Goal: Task Accomplishment & Management: Manage account settings

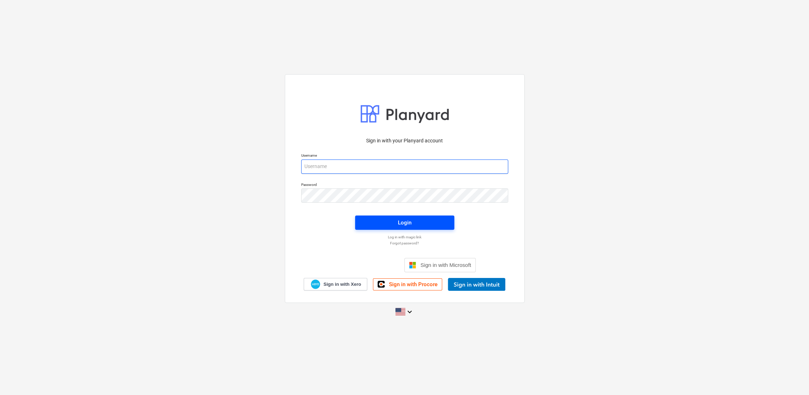
type input "[PERSON_NAME][EMAIL_ADDRESS][PERSON_NAME][DOMAIN_NAME]"
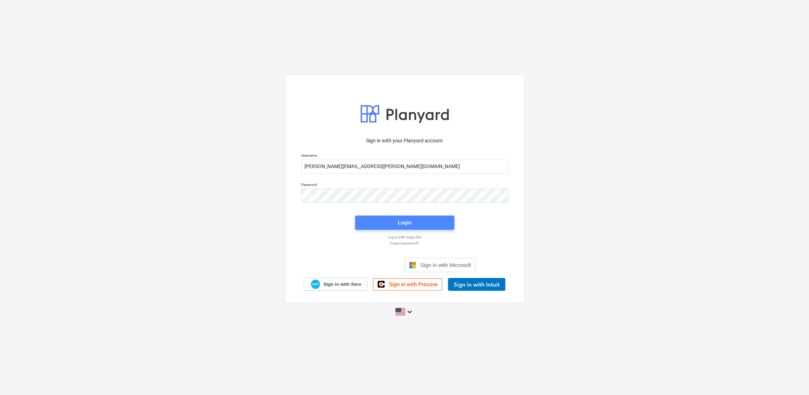
click at [395, 222] on span "Login" at bounding box center [405, 222] width 82 height 9
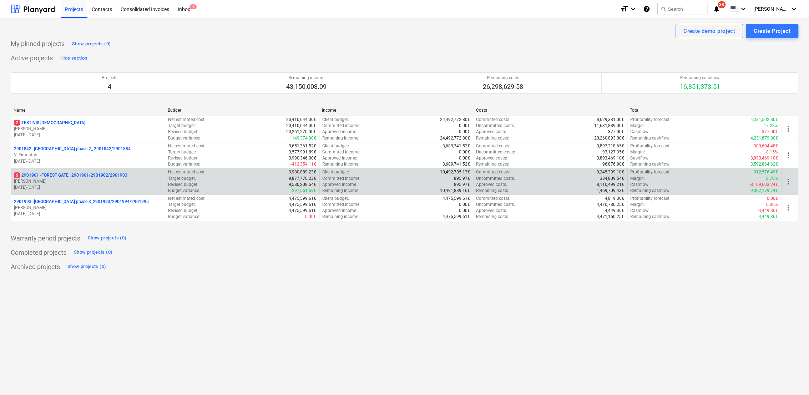
click at [98, 187] on p "[DATE] - [DATE]" at bounding box center [88, 187] width 148 height 6
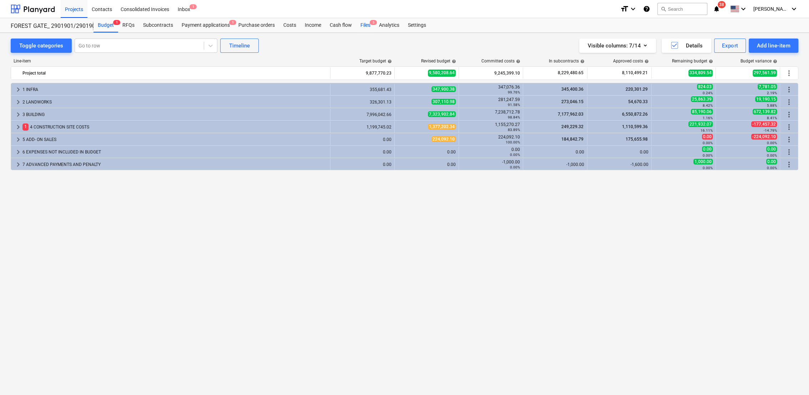
click at [367, 24] on div "Files 5" at bounding box center [365, 25] width 19 height 14
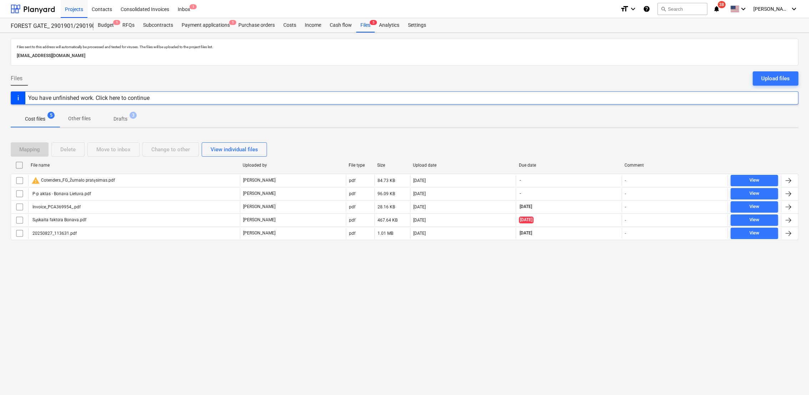
click at [119, 121] on p "Drafts" at bounding box center [120, 118] width 14 height 7
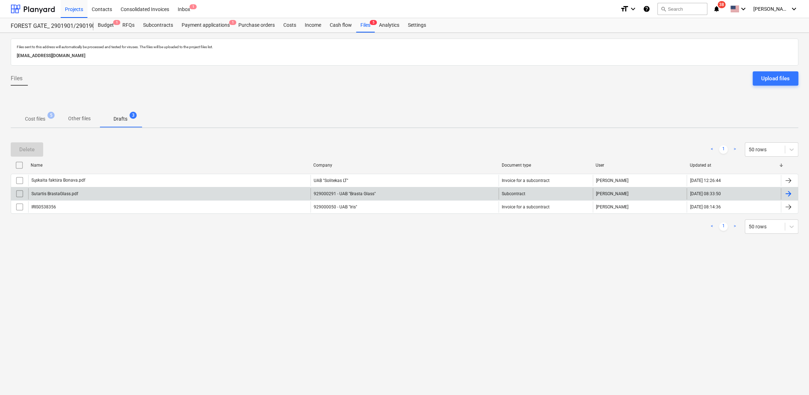
click at [789, 194] on div at bounding box center [788, 193] width 9 height 9
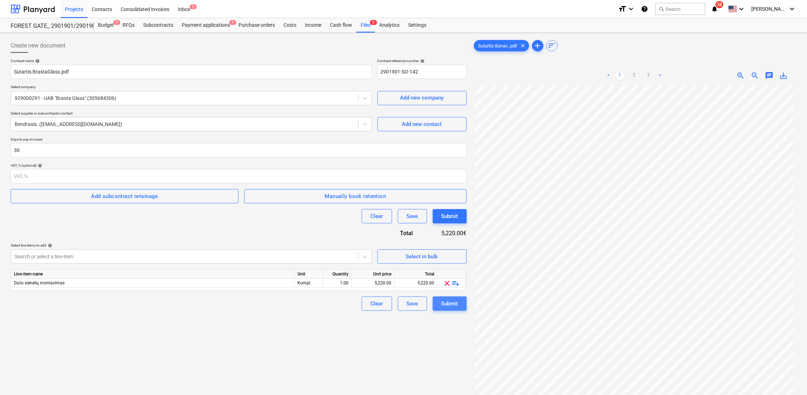
click at [453, 305] on div "Submit" at bounding box center [449, 303] width 17 height 9
click at [420, 73] on input "2901901-SO-142" at bounding box center [421, 72] width 89 height 14
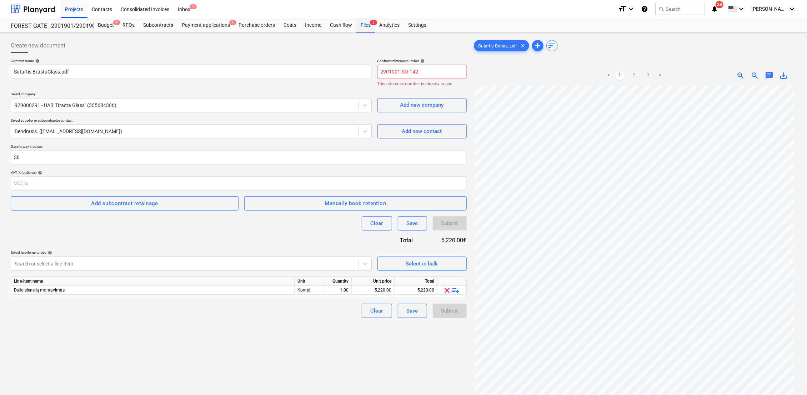
click at [365, 27] on div "Files 5" at bounding box center [365, 25] width 19 height 14
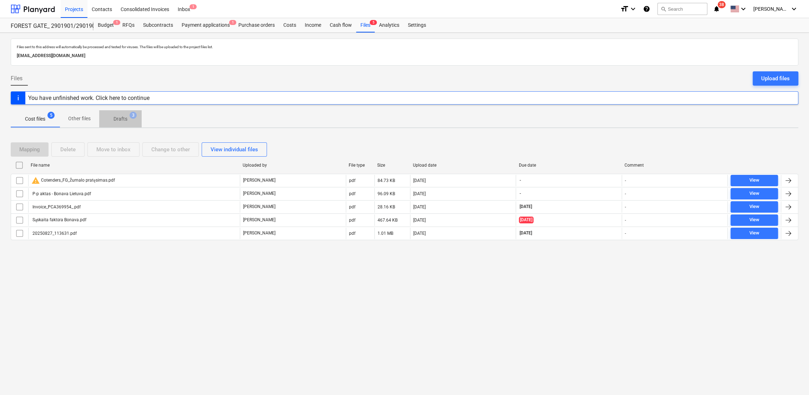
click at [128, 120] on span "Drafts 3" at bounding box center [120, 118] width 25 height 7
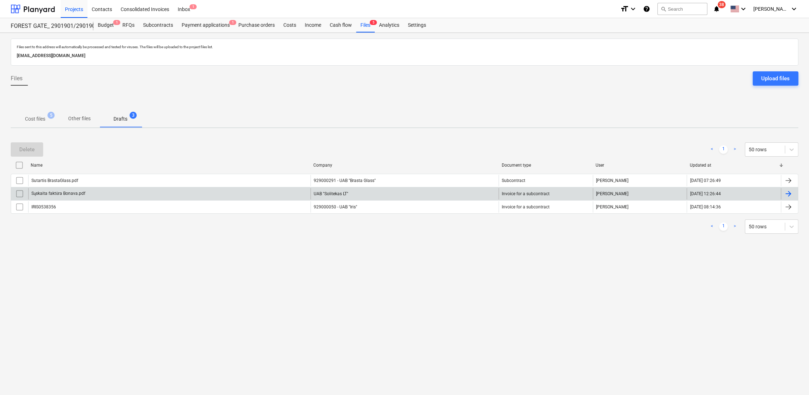
click at [788, 191] on div at bounding box center [788, 193] width 9 height 9
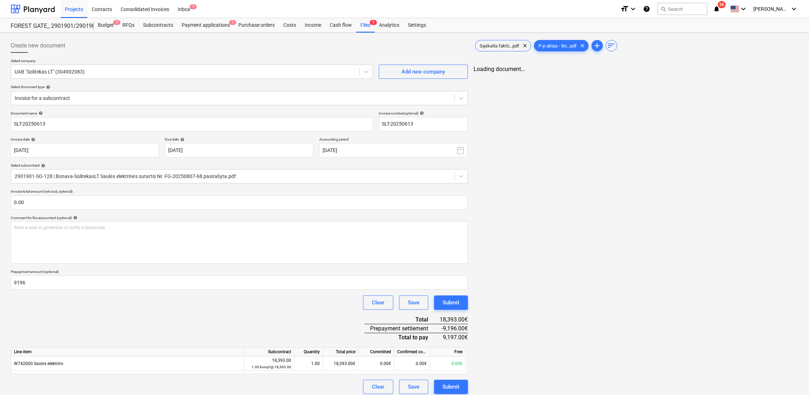
type input "SLT-20250613"
click at [501, 45] on span "Sąskaita faktū...pdf" at bounding box center [498, 45] width 48 height 5
click at [365, 25] on div "Files 5" at bounding box center [365, 25] width 19 height 14
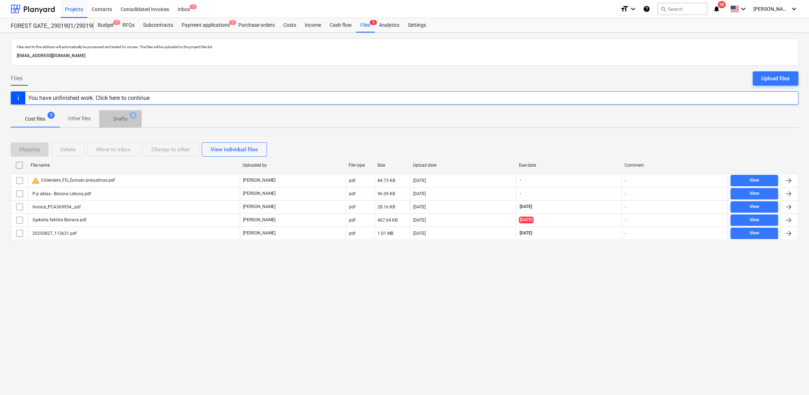
click at [115, 116] on p "Drafts" at bounding box center [120, 118] width 14 height 7
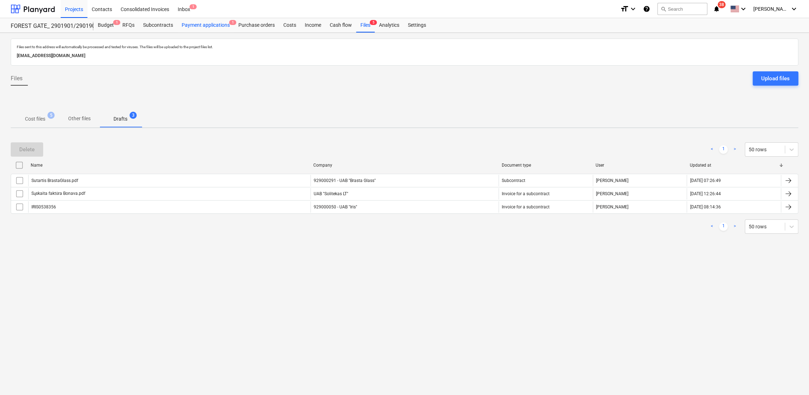
click at [214, 25] on div "Payment applications 1" at bounding box center [205, 25] width 57 height 14
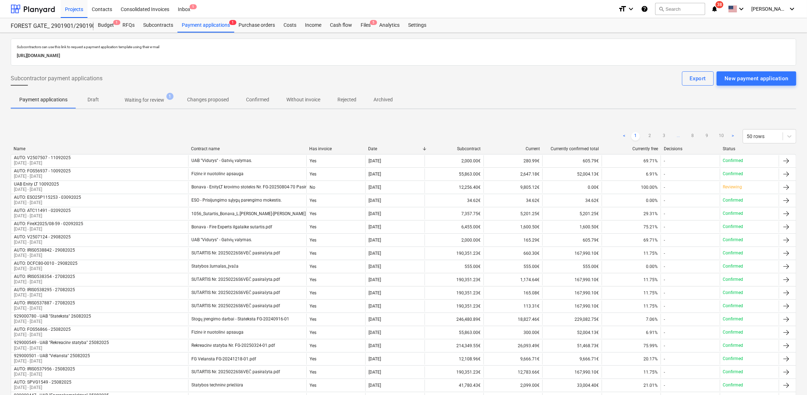
click at [149, 101] on p "Waiting for review" at bounding box center [145, 99] width 40 height 7
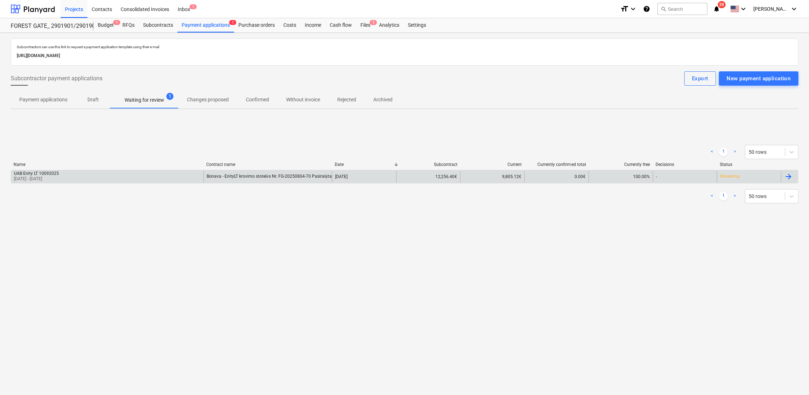
click at [790, 179] on div at bounding box center [788, 176] width 9 height 9
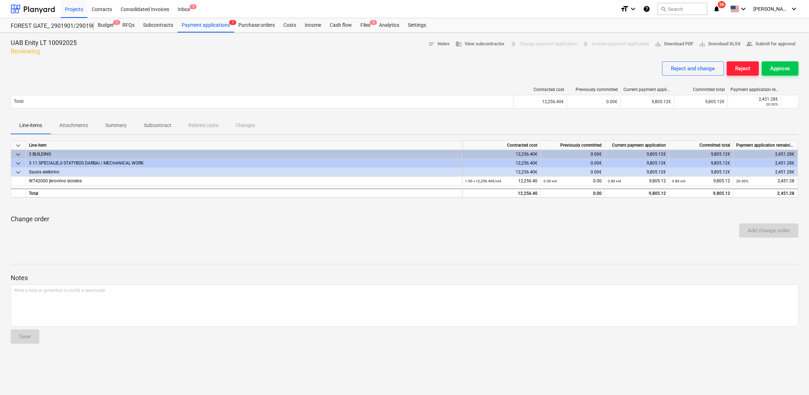
click at [747, 68] on div "Reject" at bounding box center [742, 68] width 15 height 9
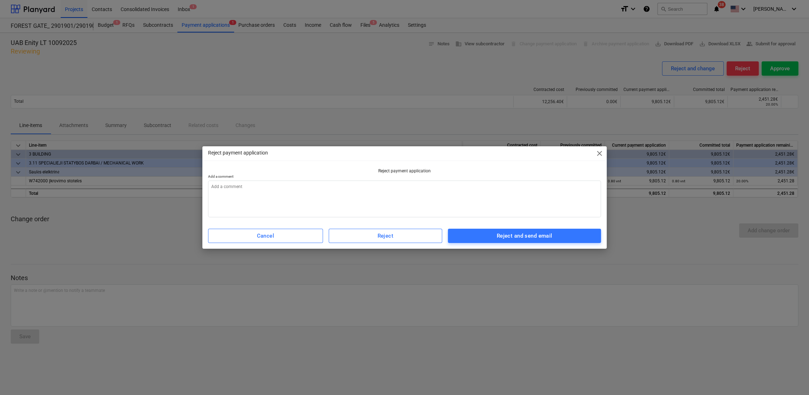
type textarea "x"
click at [409, 186] on textarea at bounding box center [404, 199] width 393 height 37
type textarea "a"
type textarea "x"
type textarea "ak"
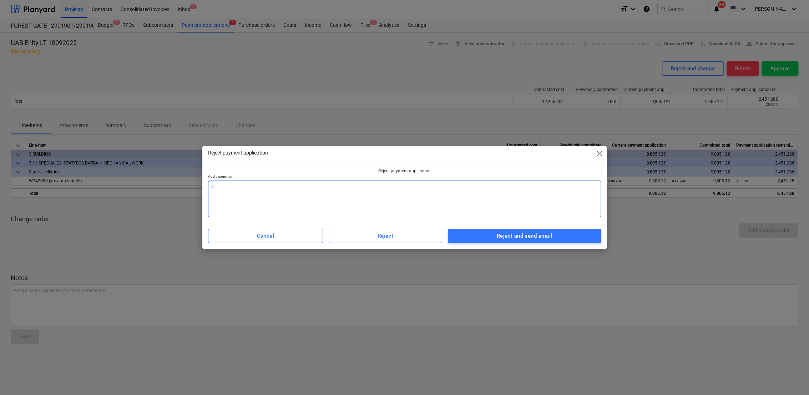
type textarea "x"
type textarea "akt"
type textarea "x"
type textarea "akta"
type textarea "x"
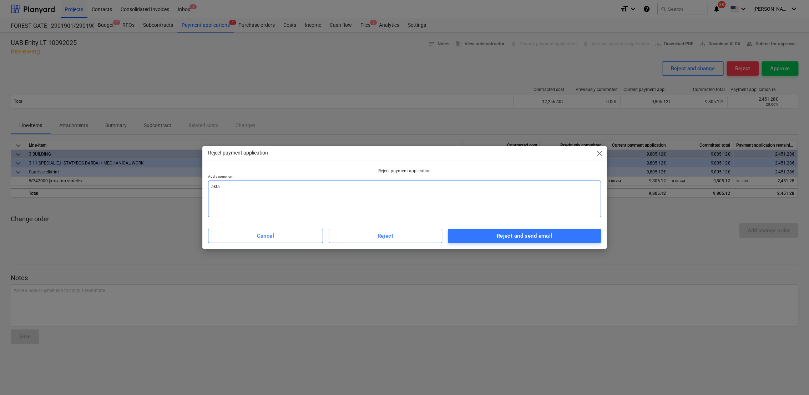
type textarea "aktav"
type textarea "x"
type textarea "aktavi"
type textarea "x"
type textarea "aktavim"
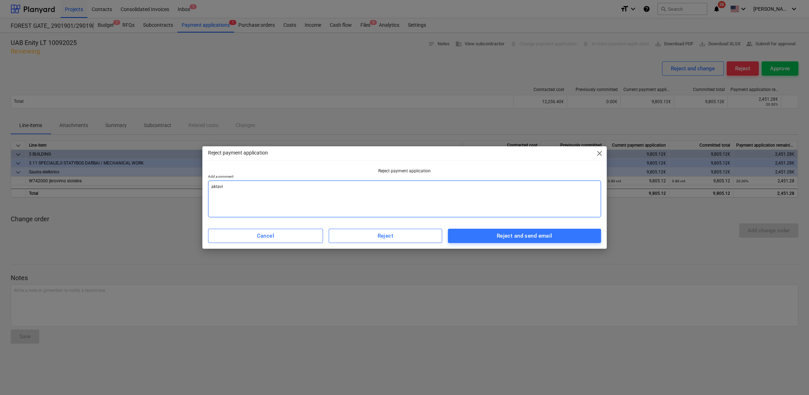
type textarea "x"
type textarea "aktavima"
type textarea "x"
type textarea "aktavimas"
type textarea "x"
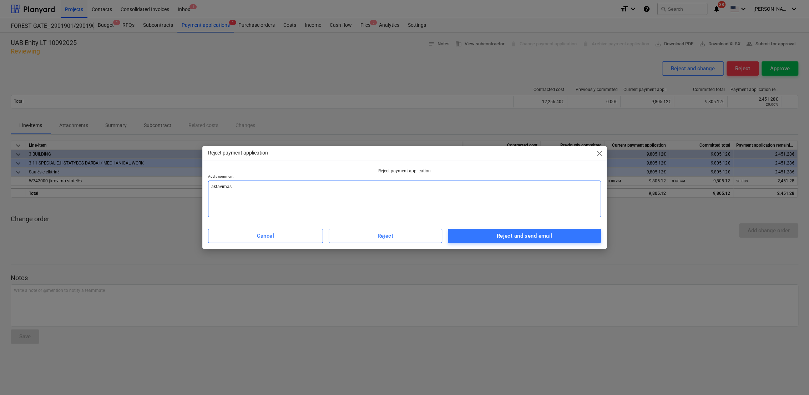
type textarea "aktavimas"
type textarea "x"
type textarea "aktavimas a"
type textarea "x"
type textarea "aktavimas at"
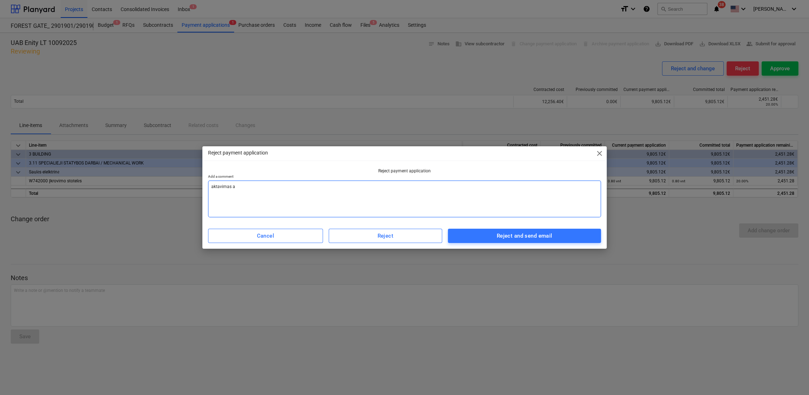
type textarea "x"
type textarea "aktavimas atm"
type textarea "x"
type textarea "aktavimas atme"
type textarea "x"
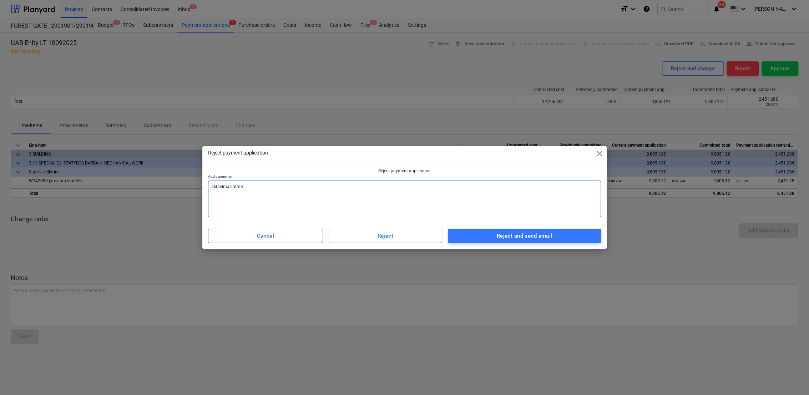
type textarea "aktavimas atmes"
type textarea "x"
type textarea "aktavimas atmest"
type textarea "x"
type textarea "aktavimas atmesta"
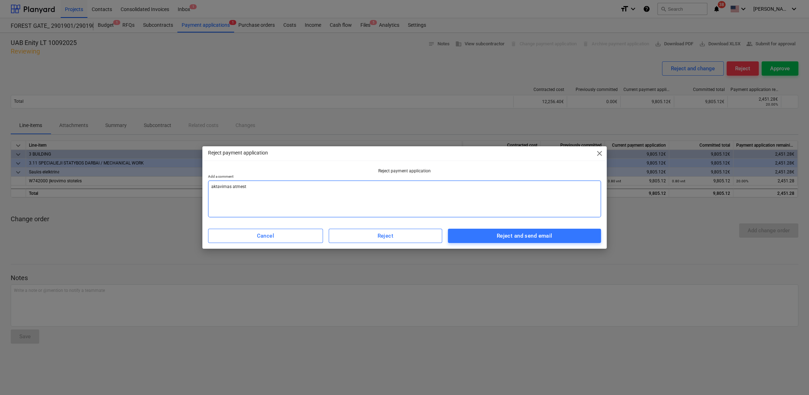
type textarea "x"
type textarea "aktavimas atmestas"
type textarea "x"
type textarea "aktavimas atmestas,"
type textarea "x"
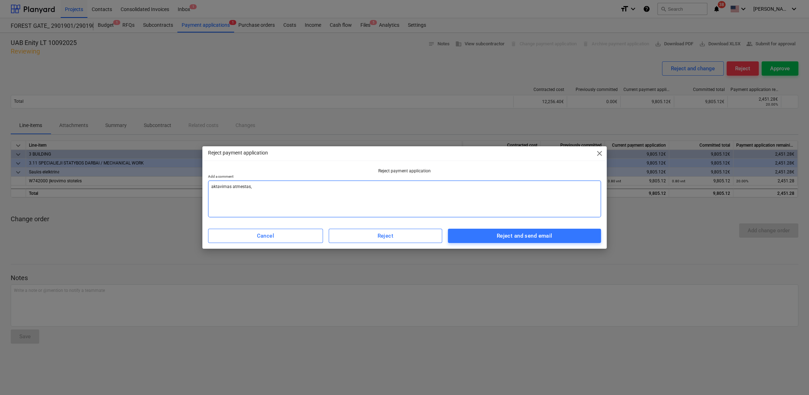
type textarea "aktavimas atmestas,"
type textarea "x"
type textarea "aktavimas atmestas, d"
type textarea "x"
type textarea "aktavimas atmestas, da"
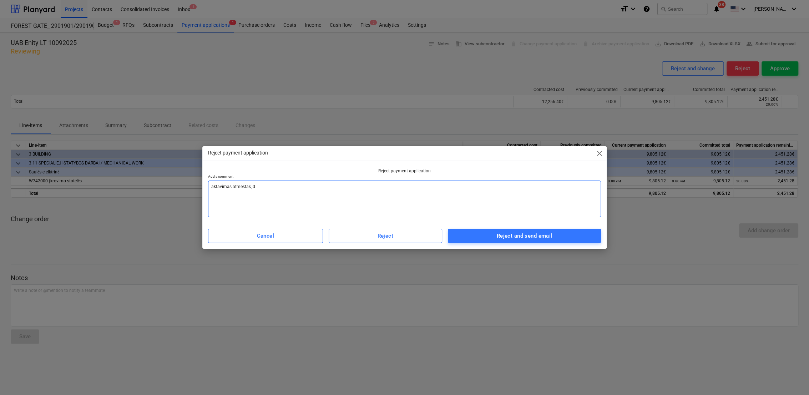
type textarea "x"
type textarea "aktavimas atmestas, dar"
type textarea "x"
type textarea "aktavimas atmestas, darb"
type textarea "x"
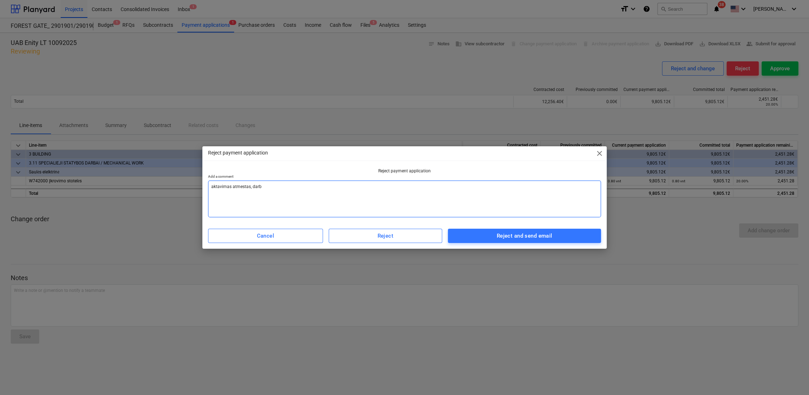
type textarea "aktavimas atmestas, darba"
type textarea "x"
type textarea "aktavimas atmestas, darbai"
type textarea "x"
type textarea "aktavimas atmestas, darbai"
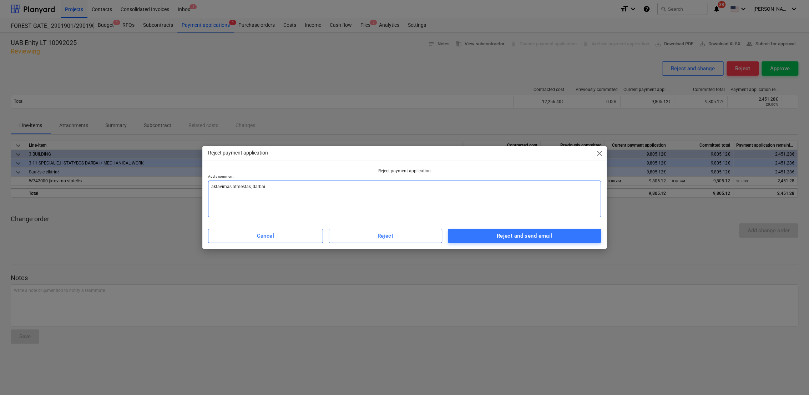
type textarea "x"
type textarea "aktavimas atmestas, darbai n"
type textarea "x"
type textarea "aktavimas atmestas, darbai ne"
type textarea "x"
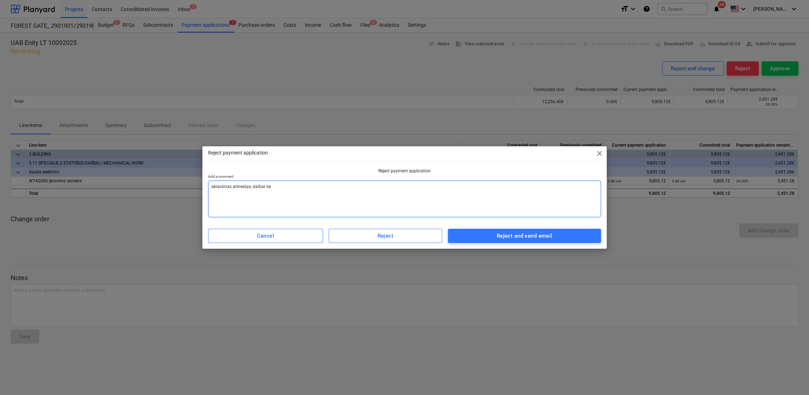
type textarea "aktavimas atmestas, darbai nep"
type textarea "x"
type textarea "aktavimas atmestas, darbai nepr"
type textarea "x"
type textarea "aktavimas atmestas, darbai nepri"
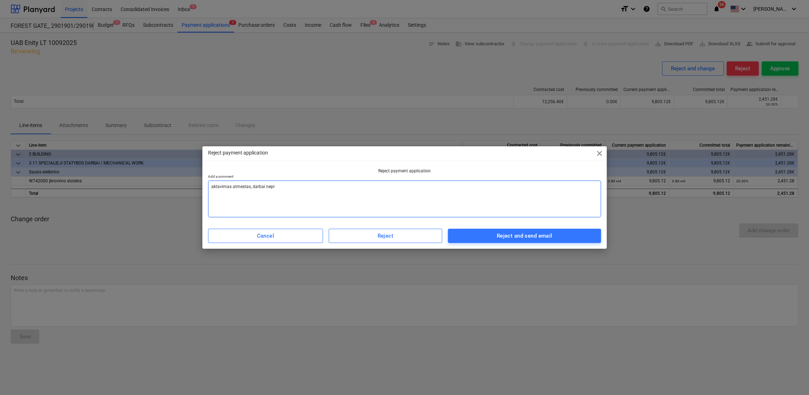
type textarea "x"
type textarea "aktavimas atmestas, darbai nepris"
type textarea "x"
type textarea "aktavimas atmestas, darbai neprisi"
type textarea "x"
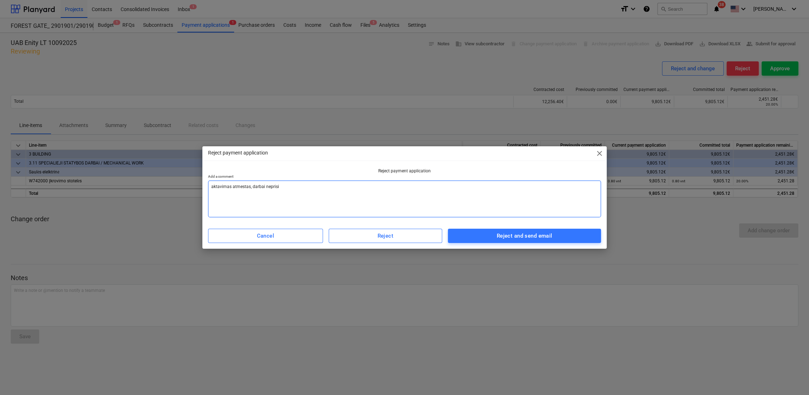
type textarea "aktavimas atmestas, darbai neprisid"
type textarea "x"
type textarea "aktavimas atmestas, darbai neprisidu"
type textarea "x"
type textarea "aktavimas atmestas, darbai neprisiduo"
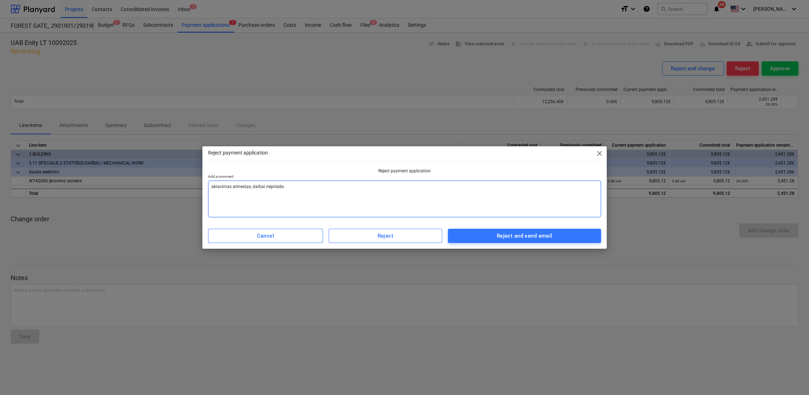
type textarea "x"
type textarea "aktavimas atmestas, darbai neprisiduot"
type textarea "x"
type textarea "aktavimas atmestas, darbai neprisiduoti"
type textarea "x"
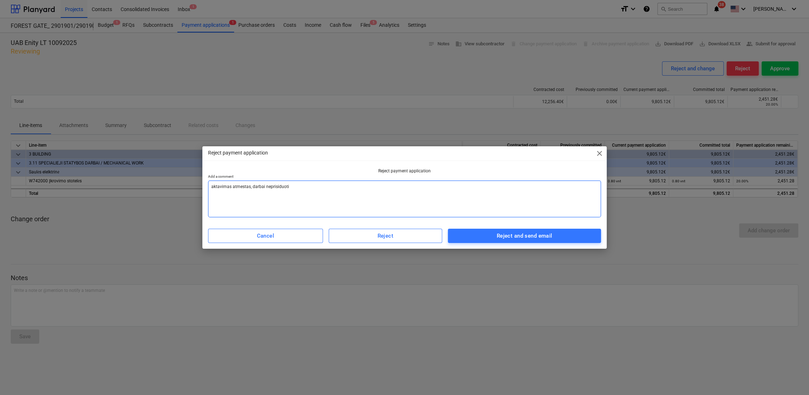
type textarea "aktavimas atmestas, darbai neprisiduoti"
type textarea "x"
type textarea "aktavimas atmestas, darbai neprisiduoti t"
type textarea "x"
type textarea "aktavimas atmestas, darbai neprisiduoti te"
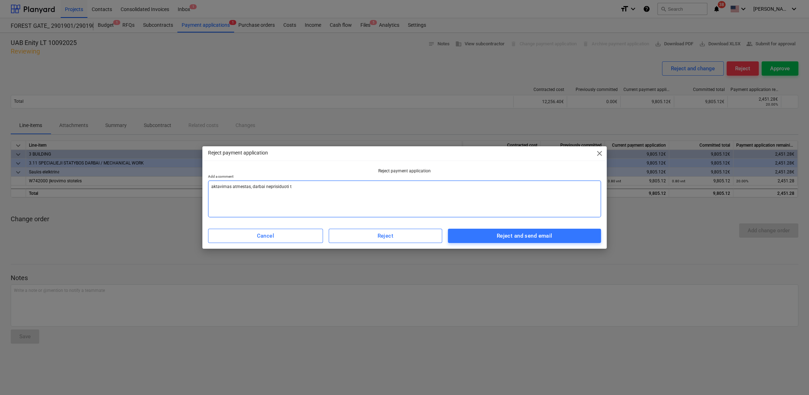
type textarea "x"
type textarea "aktavimas atmestas, darbai neprisiduoti tec"
type textarea "x"
type textarea "aktavimas atmestas, darbai neprisiduoti tech"
type textarea "x"
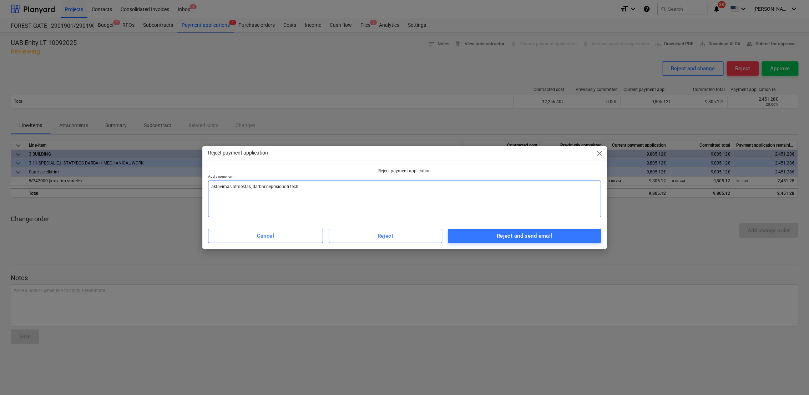
type textarea "aktavimas atmestas, darbai neprisiduoti techn"
type textarea "x"
type textarea "aktavimas atmestas, darbai neprisiduoti techni"
type textarea "x"
type textarea "aktavimas atmestas, darbai neprisiduoti technin"
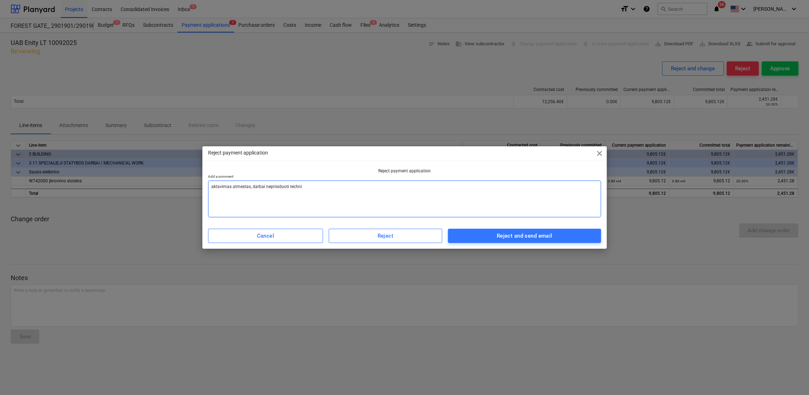
type textarea "x"
type textarea "aktavimas atmestas, darbai neprisiduoti technine"
type textarea "x"
type textarea "aktavimas atmestas, darbai neprisiduoti techninei"
type textarea "x"
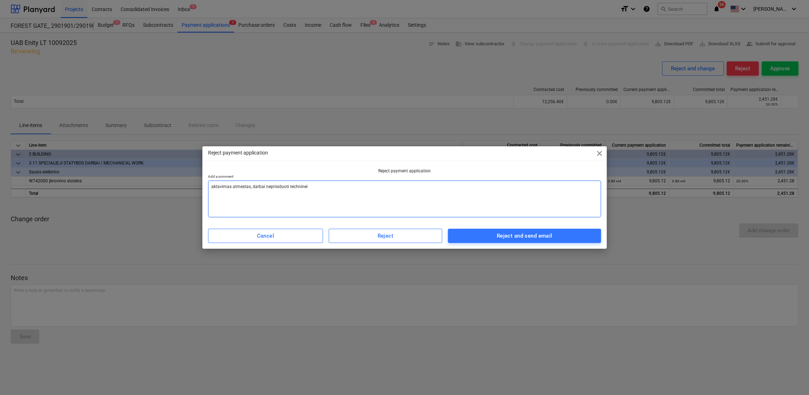
type textarea "aktavimas atmestas, darbai neprisiduoti techninei"
type textarea "x"
type textarea "aktavimas atmestas, darbai neprisiduoti techninei p"
type textarea "x"
type textarea "aktavimas atmestas, darbai neprisiduoti techninei pr"
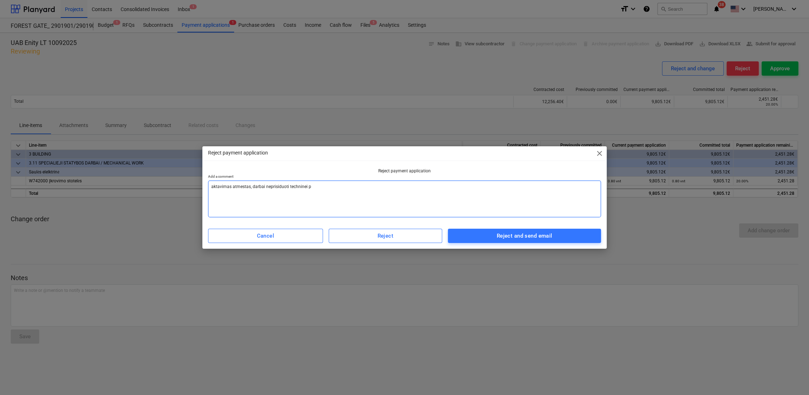
type textarea "x"
type textarea "aktavimas atmestas, darbai neprisiduoti techninei pri"
type textarea "x"
type textarea "aktavimas atmestas, darbai neprisiduoti techninei prie"
type textarea "x"
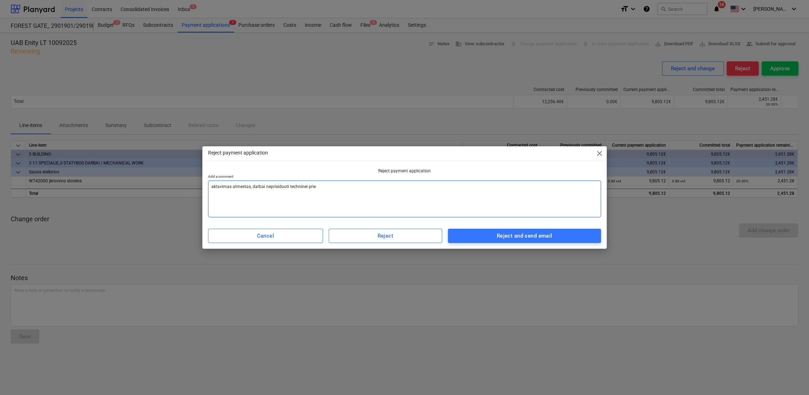
type textarea "aktavimas atmestas, darbai neprisiduoti techninei prie="
type textarea "x"
type textarea "aktavimas atmestas, darbai neprisiduoti techninei prie=i"
type textarea "x"
type textarea "aktavimas atmestas, darbai neprisiduoti techninei prie=i8"
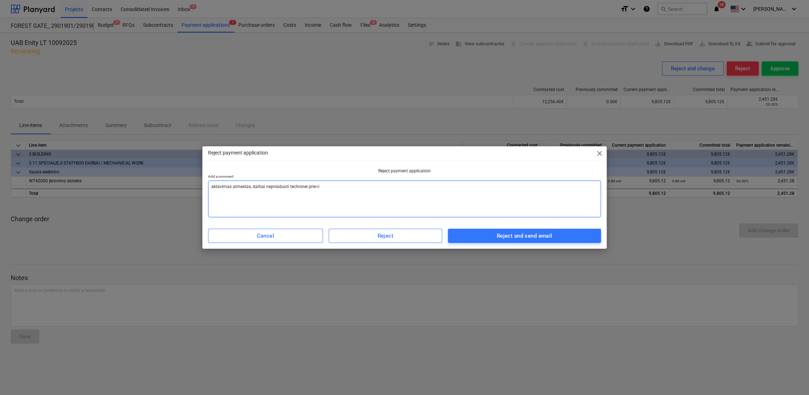
type textarea "x"
type textarea "aktavimas atmestas, darbai neprisiduoti techninei prie=i8r"
type textarea "x"
type textarea "aktavimas atmestas, darbai neprisiduoti techninei prie=i8ra"
type textarea "x"
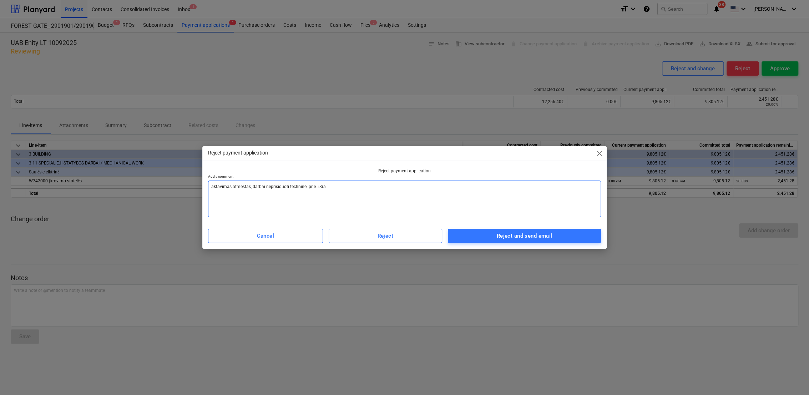
type textarea "aktavimas atmestas, darbai neprisiduoti techninei prie=i8rai"
type textarea "x"
type textarea "aktavimas atmestas, darbai neprisiduoti techninei prie=i8rai,"
type textarea "x"
type textarea "aktavimas atmestas, darbai neprisiduoti techninei prie=i8rai,"
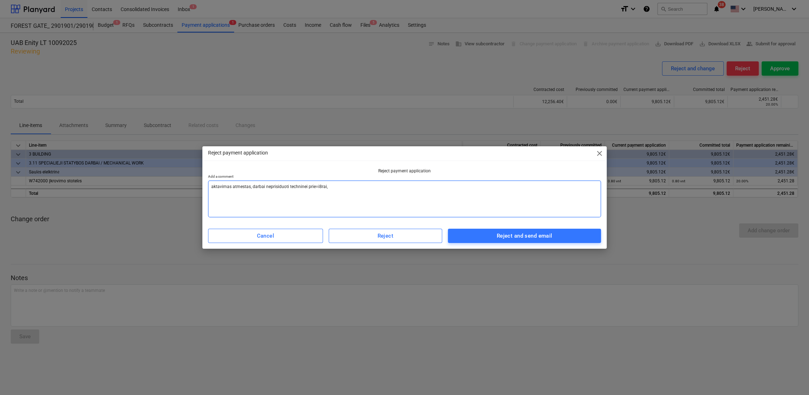
type textarea "x"
type textarea "aktavimas atmestas, darbai neprisiduoti techninei prie=i8rai, n"
type textarea "x"
type textarea "aktavimas atmestas, darbai neprisiduoti techninei prie=i8rai, ne"
type textarea "x"
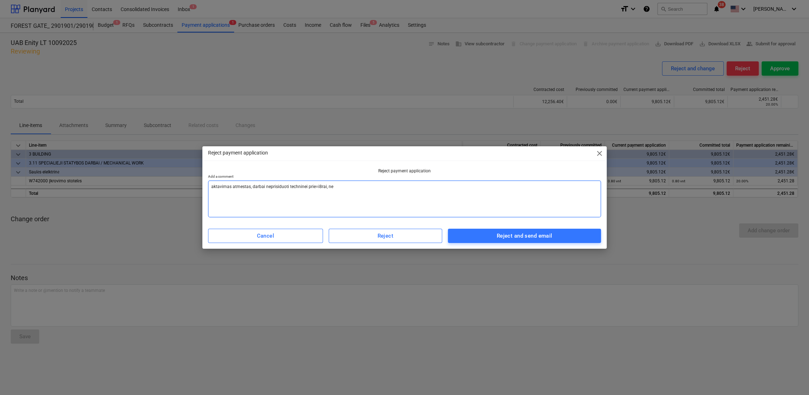
type textarea "aktavimas atmestas, darbai neprisiduoti techninei prie=i8rai, neu"
type textarea "x"
type textarea "aktavimas atmestas, darbai neprisiduoti techninei prie=i8rai, neu="
type textarea "x"
type textarea "aktavimas atmestas, darbai neprisiduoti techninei prie=i8rai, neu=p"
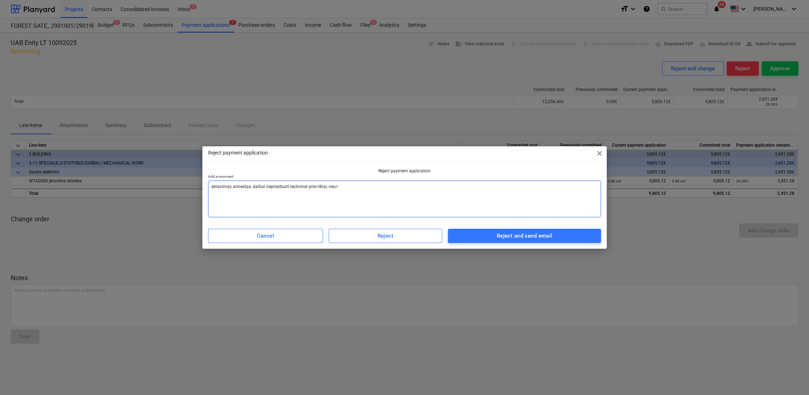
type textarea "x"
type textarea "aktavimas atmestas, darbai neprisiduoti techninei prie=i8rai, neu=pi"
type textarea "x"
type textarea "aktavimas atmestas, darbai neprisiduoti techninei prie=i8rai, neu=pil"
type textarea "x"
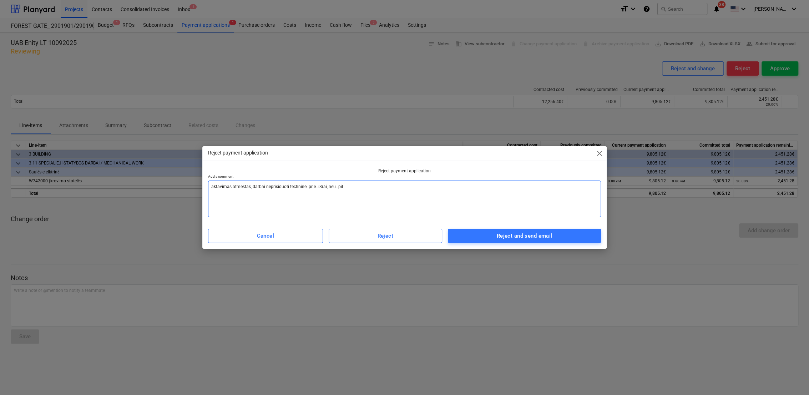
type textarea "aktavimas atmestas, darbai neprisiduoti techninei prie=i8rai, neu=pild"
type textarea "x"
type textarea "aktavimas atmestas, darbai neprisiduoti techninei prie=i8rai, neu=pildy"
type textarea "x"
type textarea "aktavimas atmestas, darbai neprisiduoti techninei prie=i8rai, neu=pildyt"
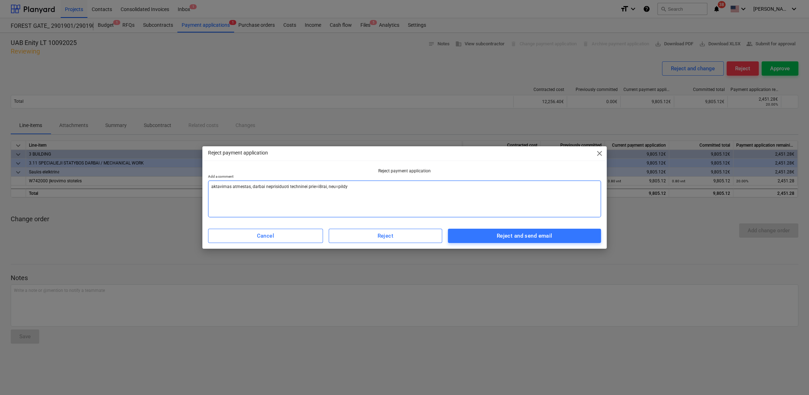
type textarea "x"
type textarea "aktavimas atmestas, darbai neprisiduoti techninei prie=i8rai, neu=pildyta"
type textarea "x"
type textarea "aktavimas atmestas, darbai neprisiduoti techninei prie=i8rai, neu=pildytas"
type textarea "x"
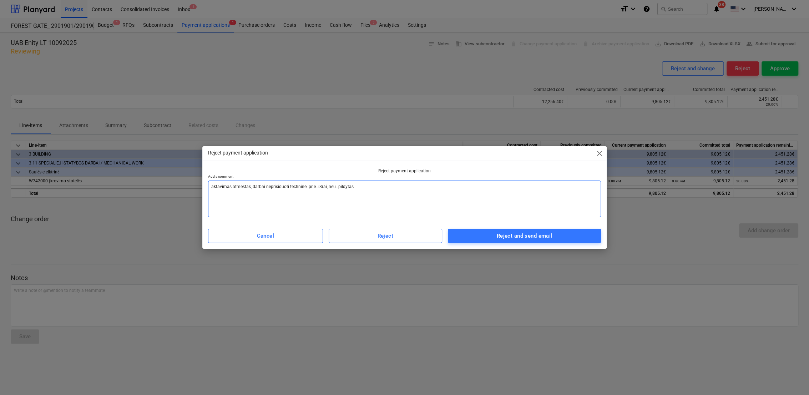
type textarea "aktavimas atmestas, darbai neprisiduoti techninei prie=i8rai, neu=pildytas"
type textarea "x"
type textarea "aktavimas atmestas, darbai neprisiduoti techninei prie=i8rai, neu=pildytas S"
type textarea "x"
type textarea "aktavimas atmestas, darbai neprisiduoti techninei prie=i8rai, neu=pildytas SD"
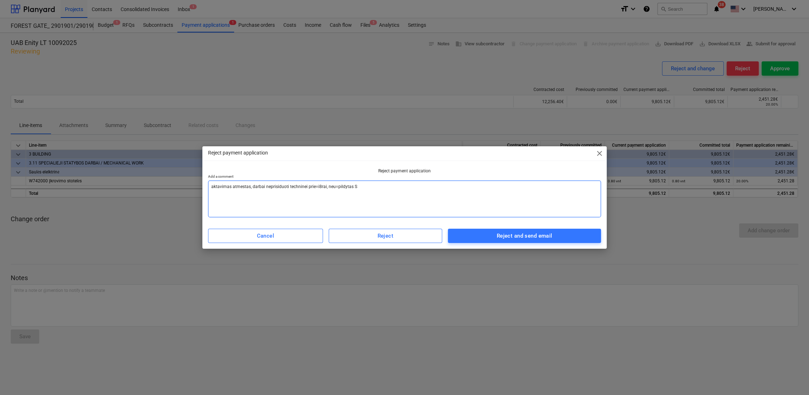
type textarea "x"
type textarea "aktavimas atmestas, darbai neprisiduoti techninei prie=i8rai, neu=pildytas SDŽ"
type textarea "x"
click at [336, 186] on textarea "aktavimas atmestas, darbai neprisiduoti techninei prie=i8rai, neu=pildytas SDŽ" at bounding box center [404, 199] width 393 height 37
type textarea "aktavimas atmestas, darbai neprisiduoti techninei prie=i8rai, neupildytas SDŽ"
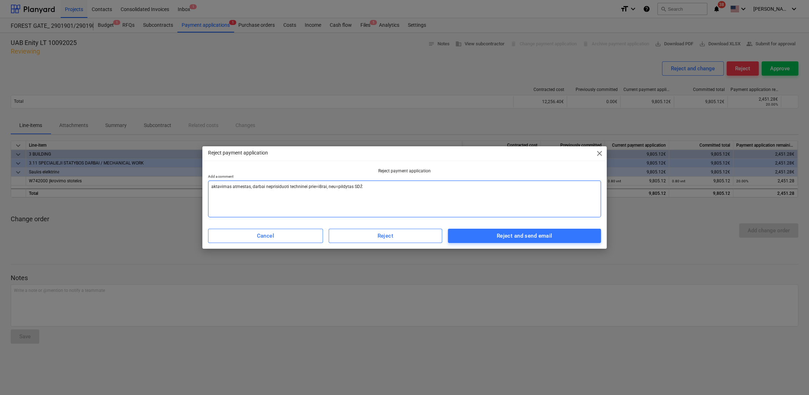
type textarea "x"
type textarea "aktavimas atmestas, darbai neprisiduoti techninei prie=i8rai, neužpildytas SDŽ"
type textarea "x"
click at [319, 186] on textarea "aktavimas atmestas, darbai neprisiduoti techninei prie=i8rai, neužpildytas SDŽ" at bounding box center [404, 199] width 393 height 37
type textarea "aktavimas atmestas, darbai neprisiduoti techninei prie=irai, neužpildytas SDŽ"
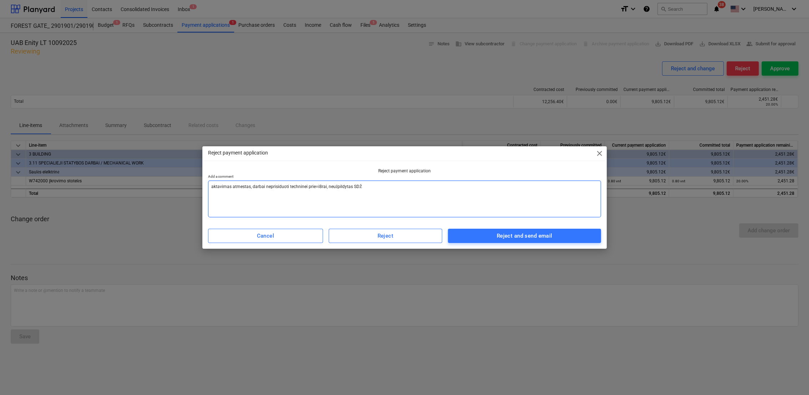
type textarea "x"
type textarea "aktavimas atmestas, darbai neprisiduoti techninei prie=rai, neužpildytas SDŽ"
type textarea "x"
type textarea "aktavimas atmestas, darbai neprisiduoti techninei prie=žrai, neužpildytas SDŽ"
type textarea "x"
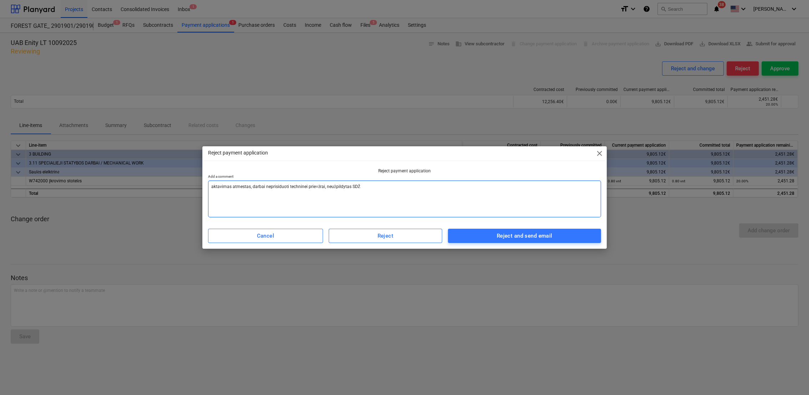
type textarea "aktavimas atmestas, darbai neprisiduoti techninei prie=rai, neužpildytas SDŽ"
type textarea "x"
type textarea "aktavimas atmestas, darbai neprisiduoti techninei prierai, neužpildytas SDŽ"
type textarea "x"
type textarea "aktavimas atmestas, darbai neprisiduoti techninei priežrai, neužpildytas SDŽ"
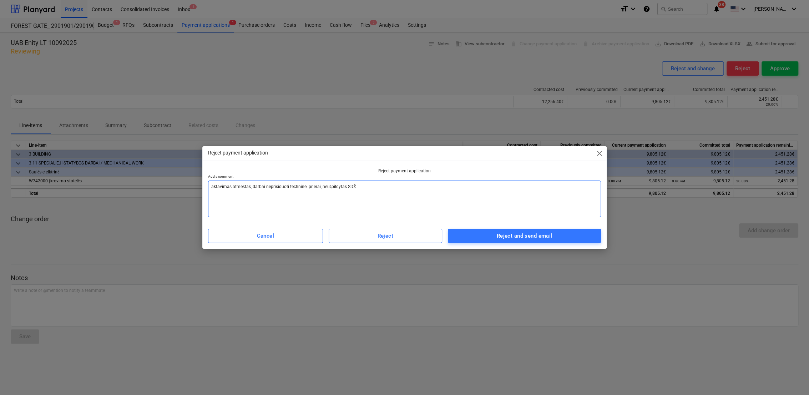
type textarea "x"
type textarea "aktavimas atmestas, darbai neprisiduoti techninei priežirai, neužpildytas SDŽ"
type textarea "x"
type textarea "aktavimas atmestas, darbai neprisiduoti techninei priežiūrai, neužpildytas SDŽ"
type textarea "x"
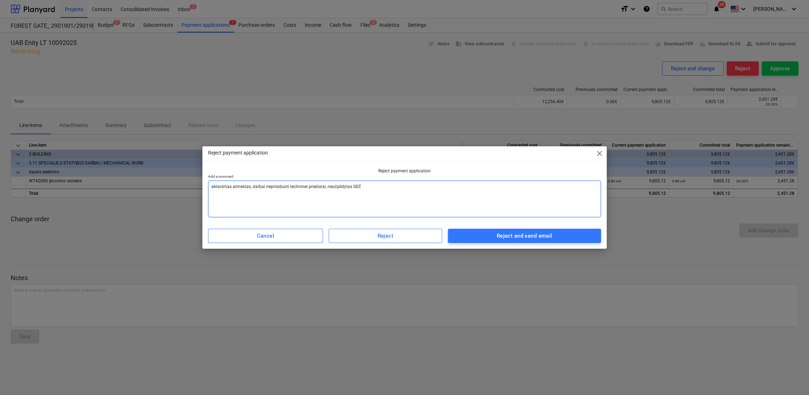
click at [378, 181] on textarea "aktavimas atmestas, darbai neprisiduoti techninei priežiūrai, neužpildytas SDŽ" at bounding box center [404, 199] width 393 height 37
type textarea "aktavimas atmestas, darbai neprisiduoti techninei priežiūrai, neužpildytas SDŽ"
click at [513, 236] on div "Reject and send email" at bounding box center [525, 235] width 56 height 9
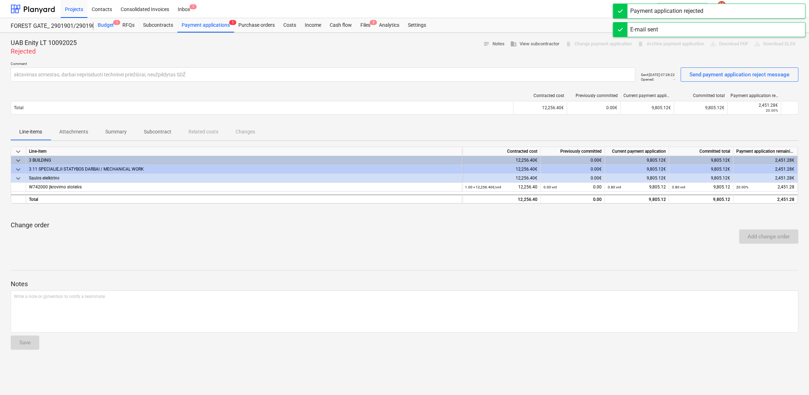
click at [109, 26] on div "Budget 1" at bounding box center [105, 25] width 25 height 14
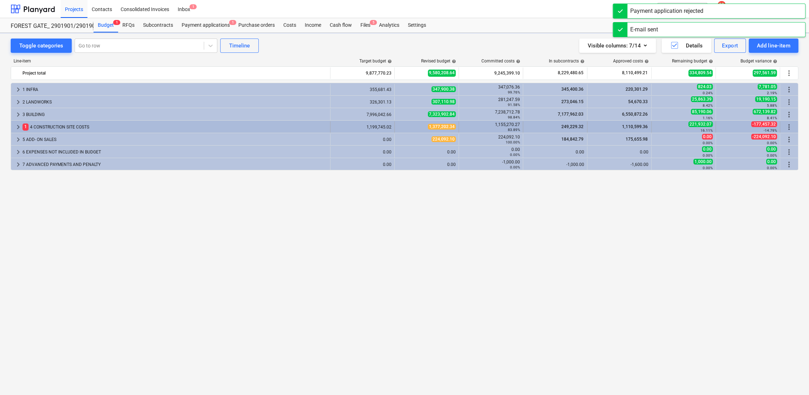
click at [16, 128] on span "keyboard_arrow_right" at bounding box center [18, 127] width 9 height 9
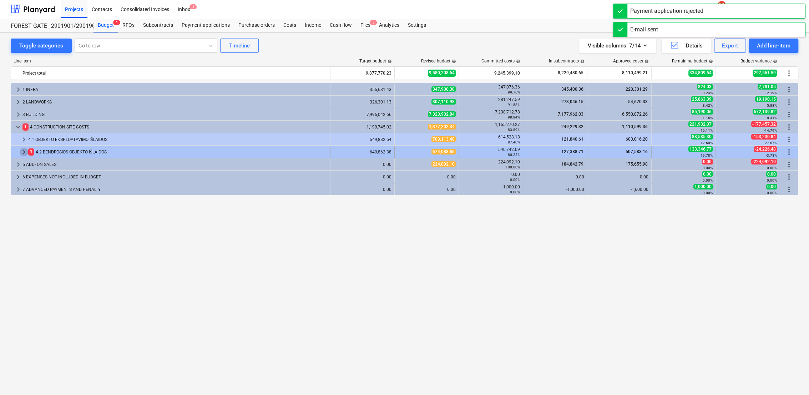
click at [23, 151] on span "keyboard_arrow_right" at bounding box center [24, 152] width 9 height 9
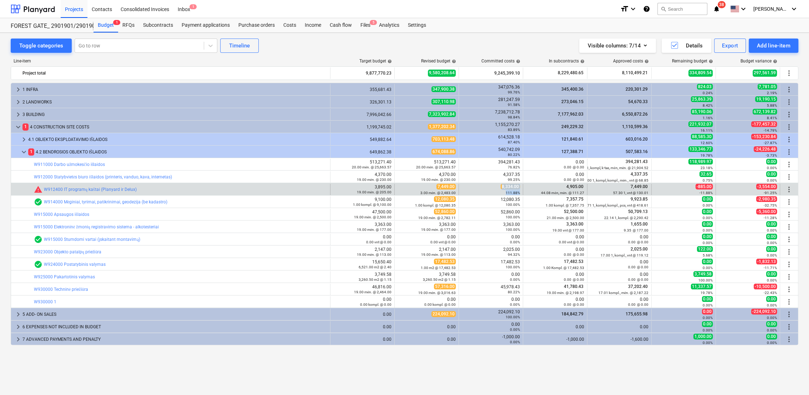
drag, startPoint x: 502, startPoint y: 186, endPoint x: 523, endPoint y: 184, distance: 20.7
click at [523, 184] on div "bar_chart warning W912400 IT programų kaštai (Planyard ir Delux) 3,895.00 19.00…" at bounding box center [404, 189] width 787 height 11
drag, startPoint x: 523, startPoint y: 184, endPoint x: 512, endPoint y: 187, distance: 10.6
click at [513, 186] on span "8,334.00" at bounding box center [510, 187] width 19 height 6
click at [502, 186] on span "8,334.00" at bounding box center [510, 187] width 19 height 6
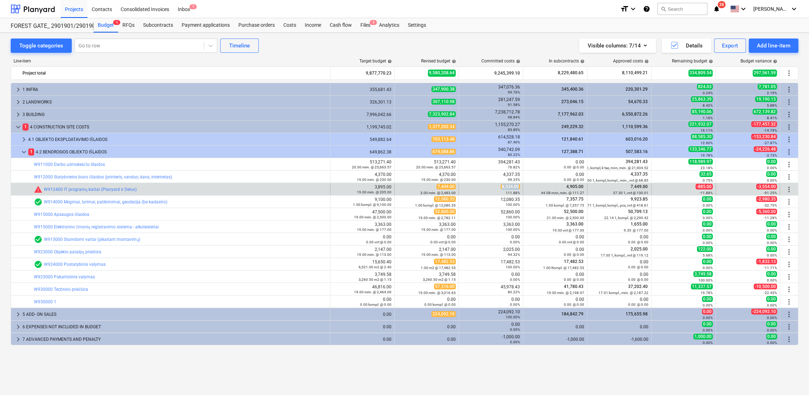
drag, startPoint x: 502, startPoint y: 186, endPoint x: 521, endPoint y: 186, distance: 18.2
click at [521, 186] on div "8,334.00 111.88%" at bounding box center [491, 189] width 64 height 11
drag, startPoint x: 521, startPoint y: 186, endPoint x: 515, endPoint y: 186, distance: 5.7
copy span "8,334.00"
click at [403, 188] on span "edit" at bounding box center [402, 190] width 6 height 6
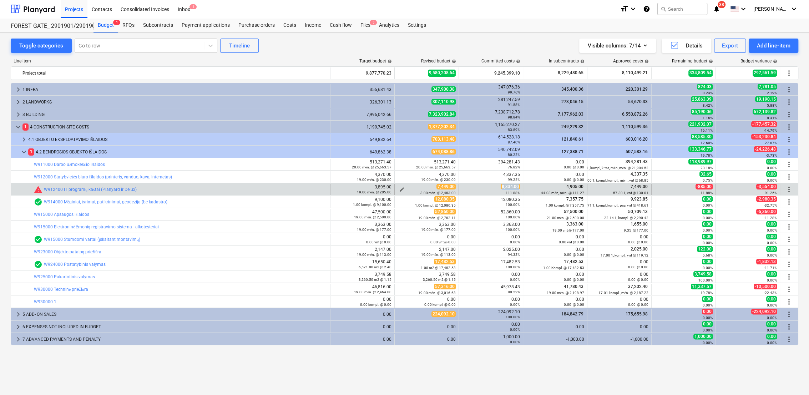
type textarea "x"
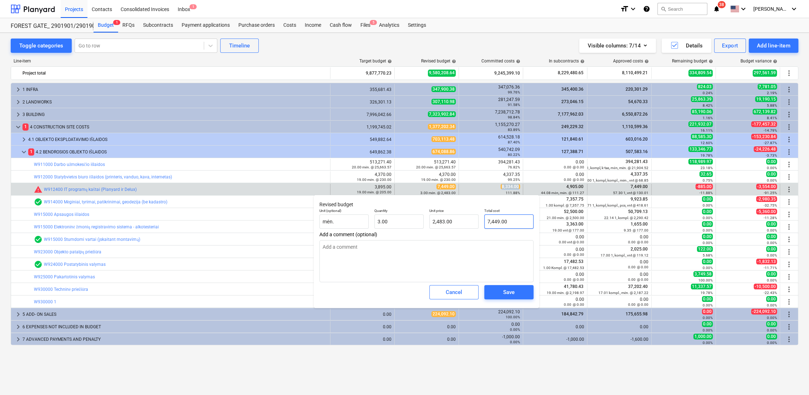
type input "7449"
drag, startPoint x: 503, startPoint y: 221, endPoint x: 493, endPoint y: 221, distance: 10.4
click at [481, 221] on div "Total cost 7449" at bounding box center [508, 219] width 55 height 26
paste input "8,334.00"
type textarea "x"
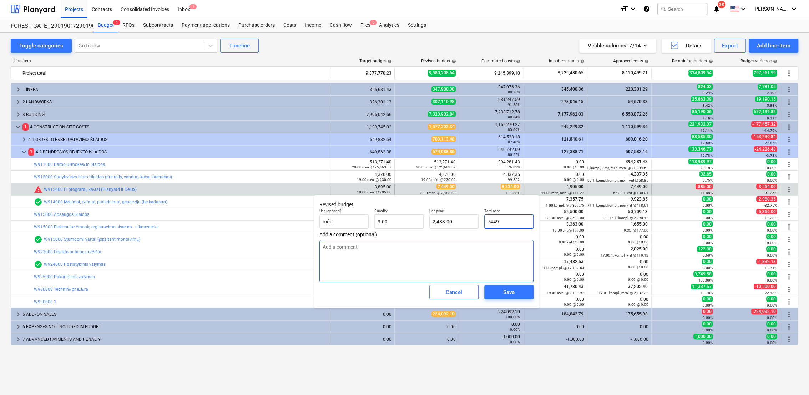
type input "8,334.00"
type input "2,778.00"
type input "8,334.00"
click at [513, 293] on div "Save" at bounding box center [508, 292] width 11 height 9
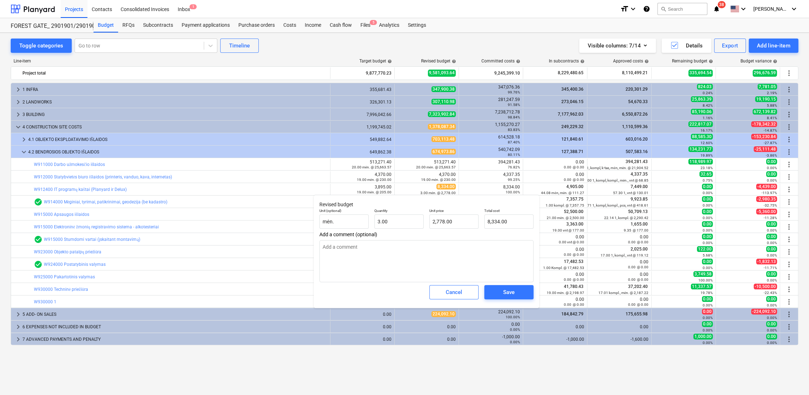
type textarea "x"
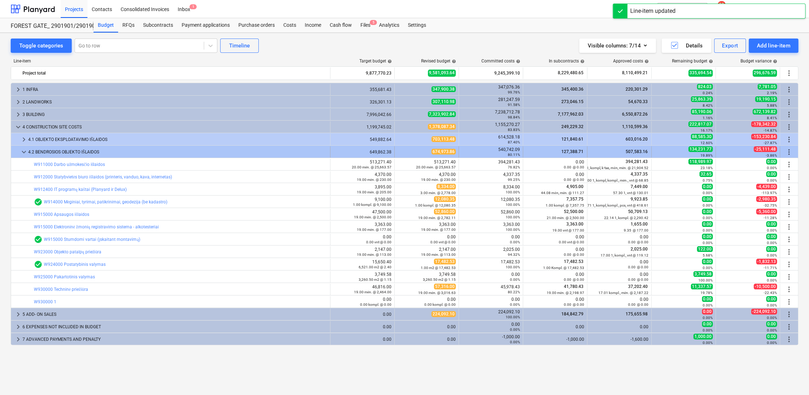
click at [18, 151] on div at bounding box center [17, 151] width 6 height 11
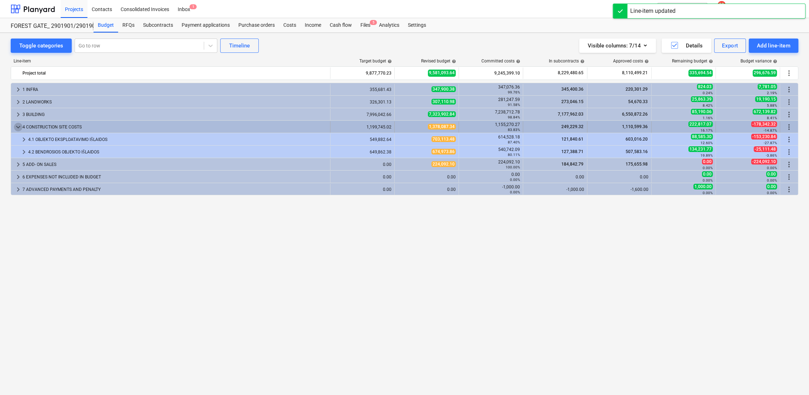
click at [15, 128] on span "keyboard_arrow_down" at bounding box center [18, 127] width 9 height 9
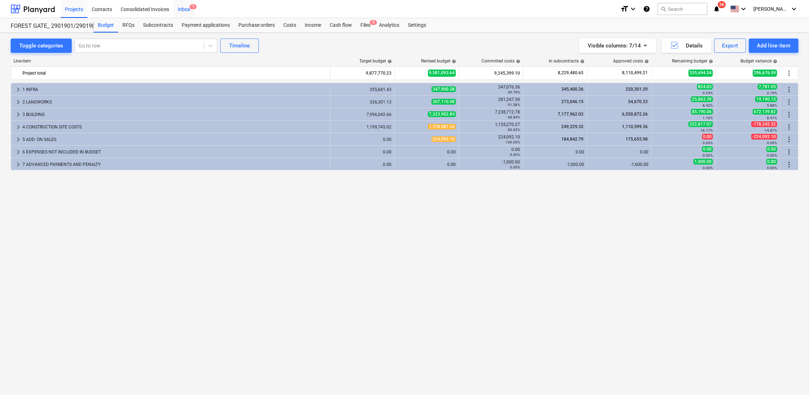
click at [187, 6] on div "Inbox 1" at bounding box center [183, 9] width 21 height 18
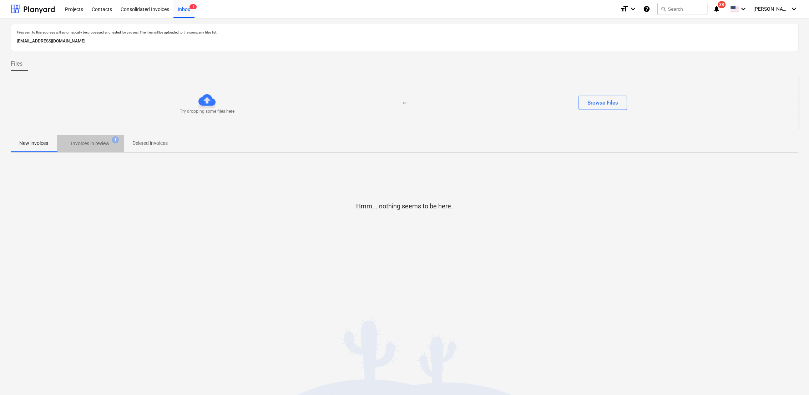
click at [100, 141] on p "Invoices in review" at bounding box center [90, 143] width 39 height 7
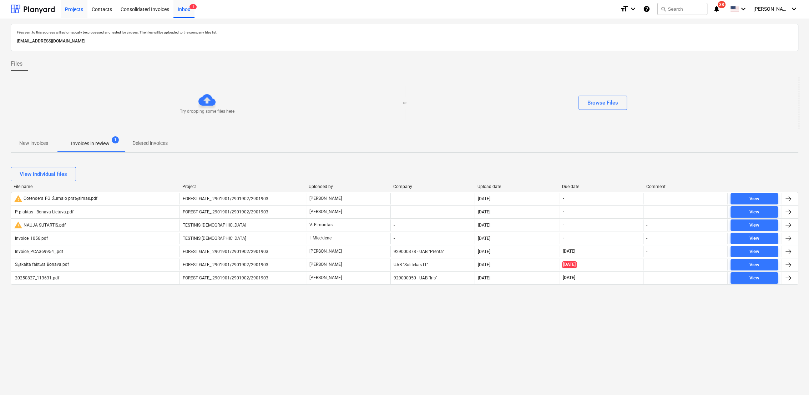
click at [75, 10] on div "Projects" at bounding box center [74, 9] width 27 height 18
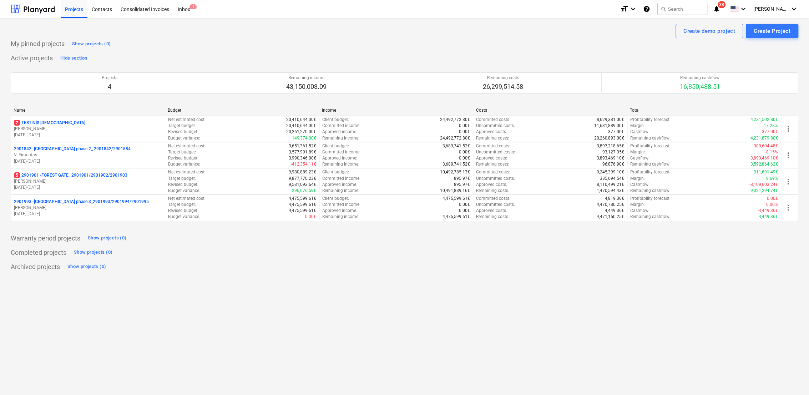
click at [98, 208] on p "[PERSON_NAME]" at bounding box center [88, 208] width 148 height 6
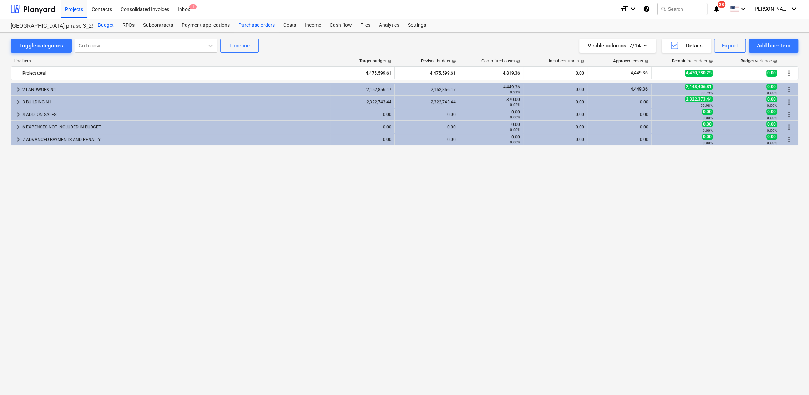
click at [271, 26] on div "Purchase orders" at bounding box center [256, 25] width 45 height 14
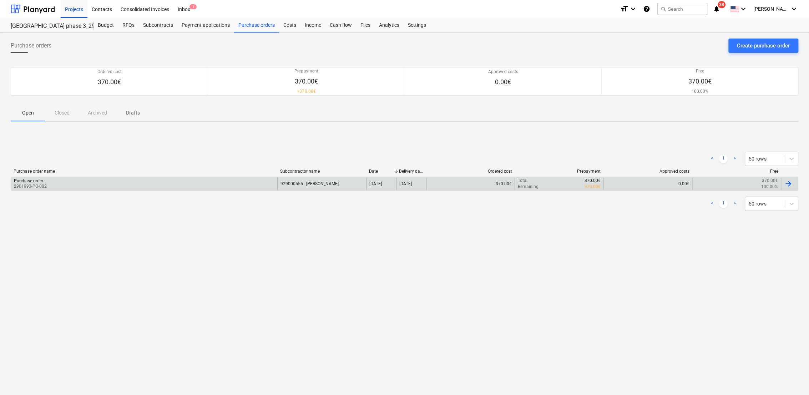
click at [791, 180] on div at bounding box center [788, 184] width 9 height 9
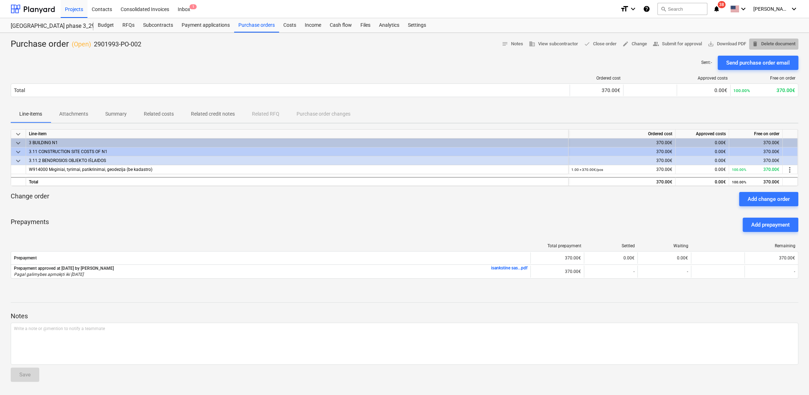
click at [775, 43] on span "delete Delete document" at bounding box center [774, 44] width 44 height 8
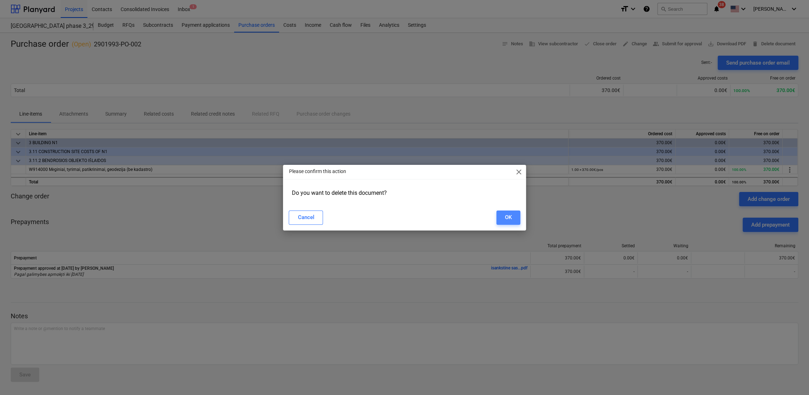
click at [505, 217] on div "OK" at bounding box center [508, 217] width 7 height 9
